Goal: Transaction & Acquisition: Purchase product/service

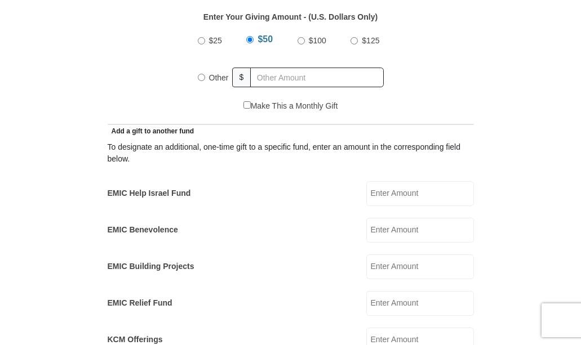
scroll to position [520, 0]
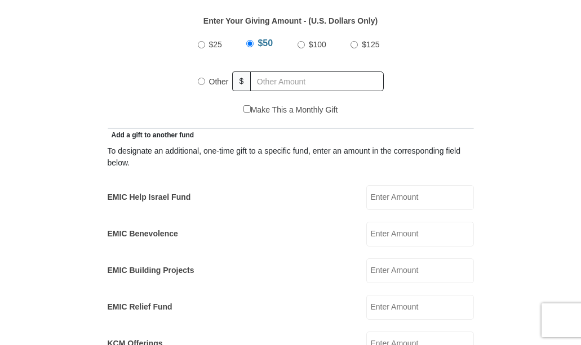
click at [386, 198] on input "EMIC Help Israel Fund" at bounding box center [420, 197] width 108 height 25
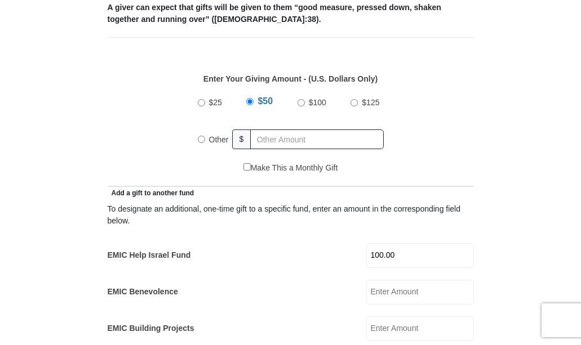
scroll to position [463, 0]
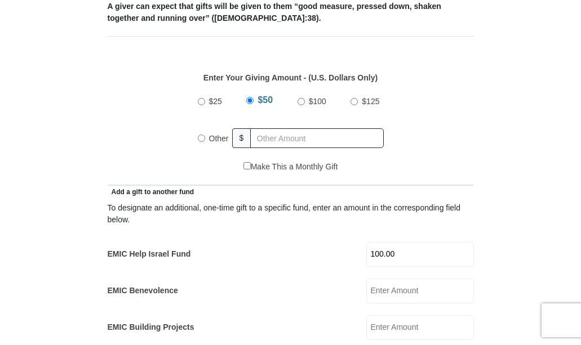
type input "100.00"
radio input "true"
click at [255, 141] on input "text" at bounding box center [319, 138] width 129 height 20
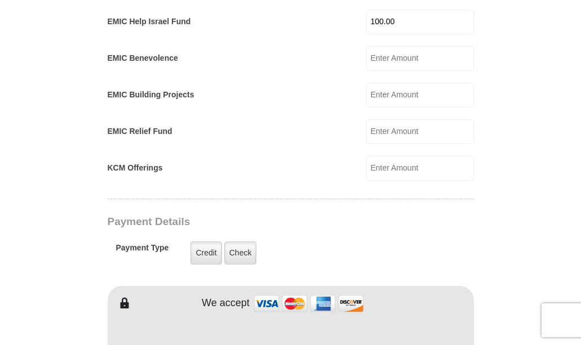
scroll to position [699, 0]
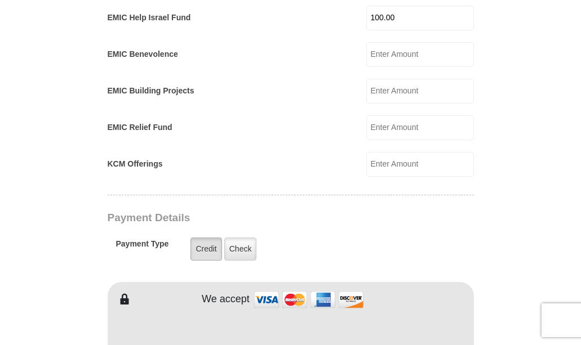
type input "25"
click at [203, 244] on label "Credit" at bounding box center [205, 249] width 31 height 23
click at [0, 0] on input "Credit" at bounding box center [0, 0] width 0 height 0
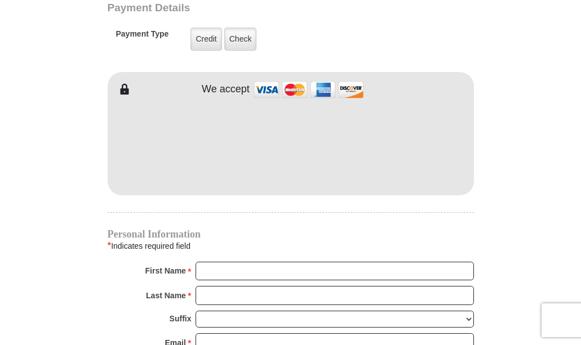
scroll to position [914, 0]
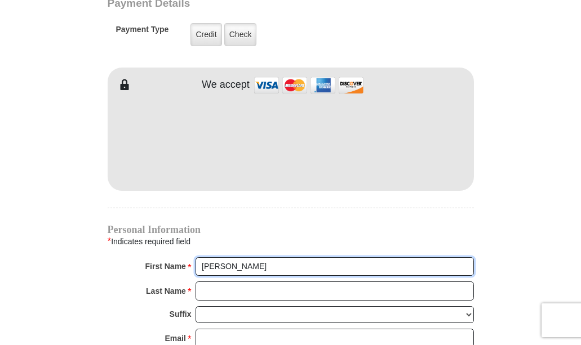
type input "Terry"
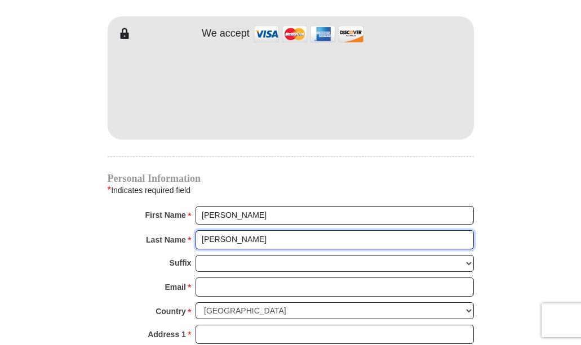
scroll to position [967, 0]
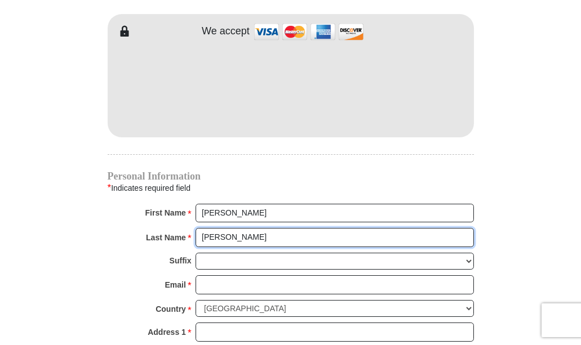
type input "Birdwell"
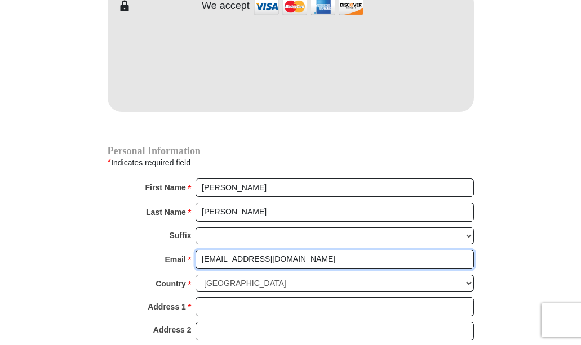
scroll to position [998, 0]
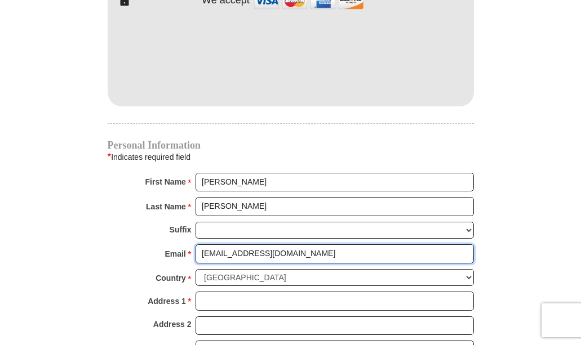
type input "teabird4@icloud.com"
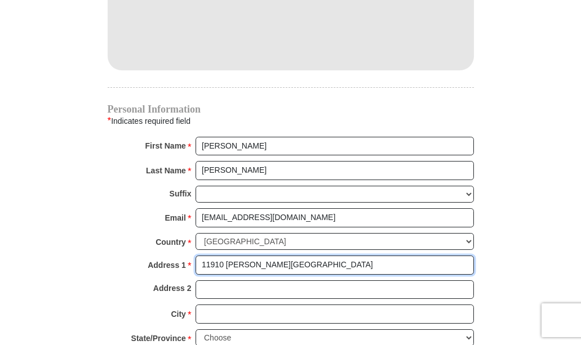
scroll to position [1035, 0]
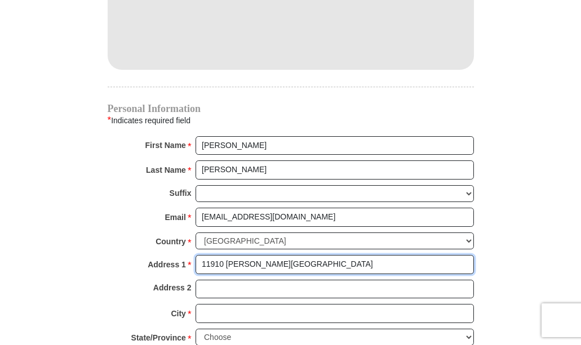
type input "11910 Haley Hollow"
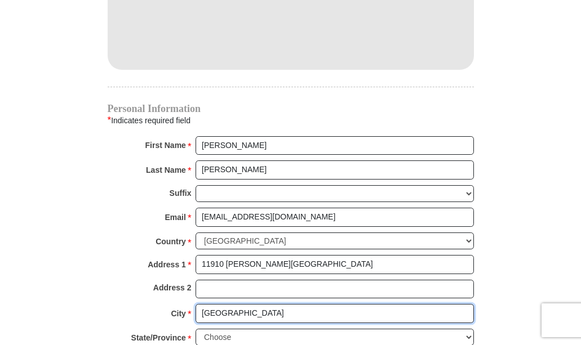
type input "Richmond"
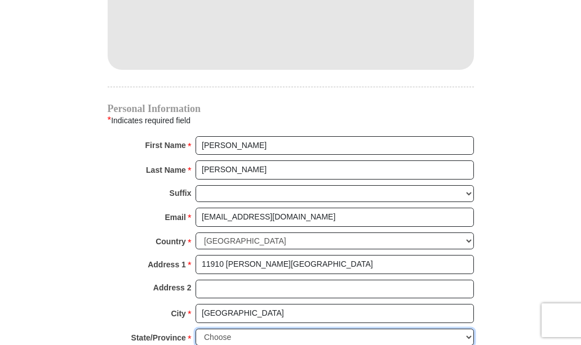
select select "TX"
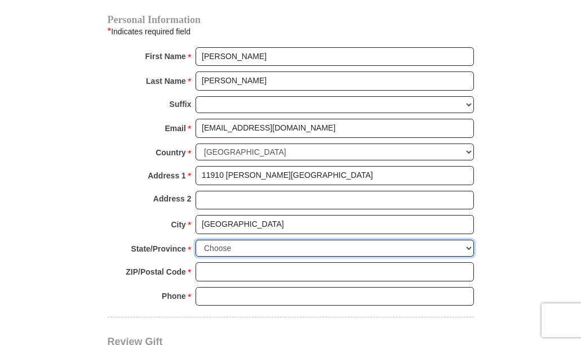
scroll to position [1128, 0]
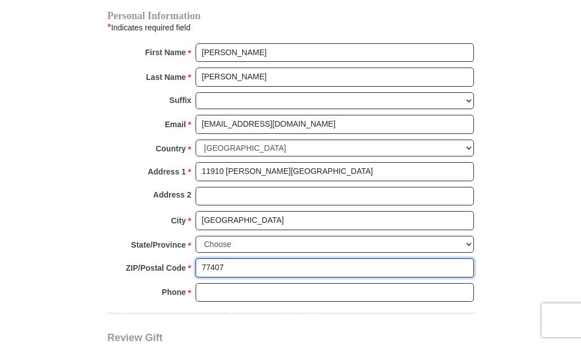
type input "77407"
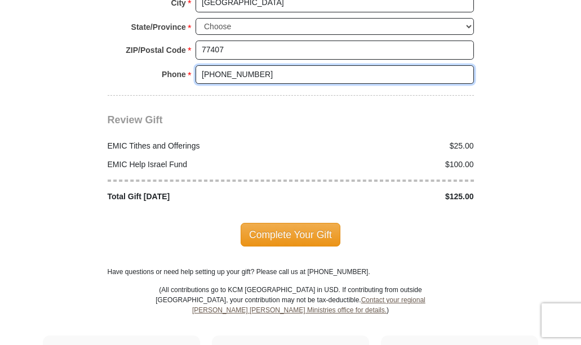
scroll to position [1348, 0]
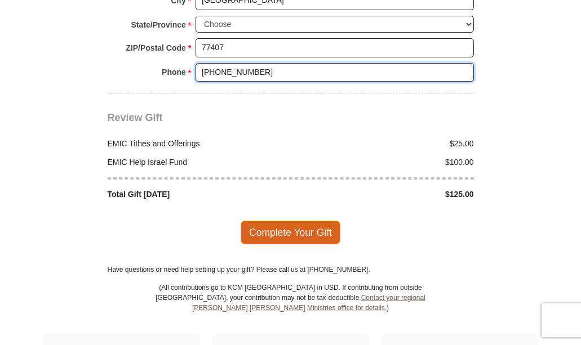
type input "713-256-7824"
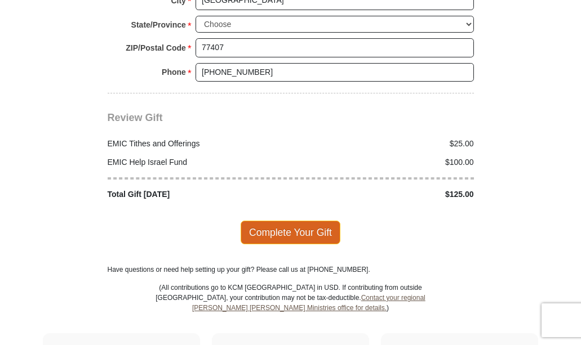
click at [265, 221] on span "Complete Your Gift" at bounding box center [290, 233] width 100 height 24
